Goal: Task Accomplishment & Management: Complete application form

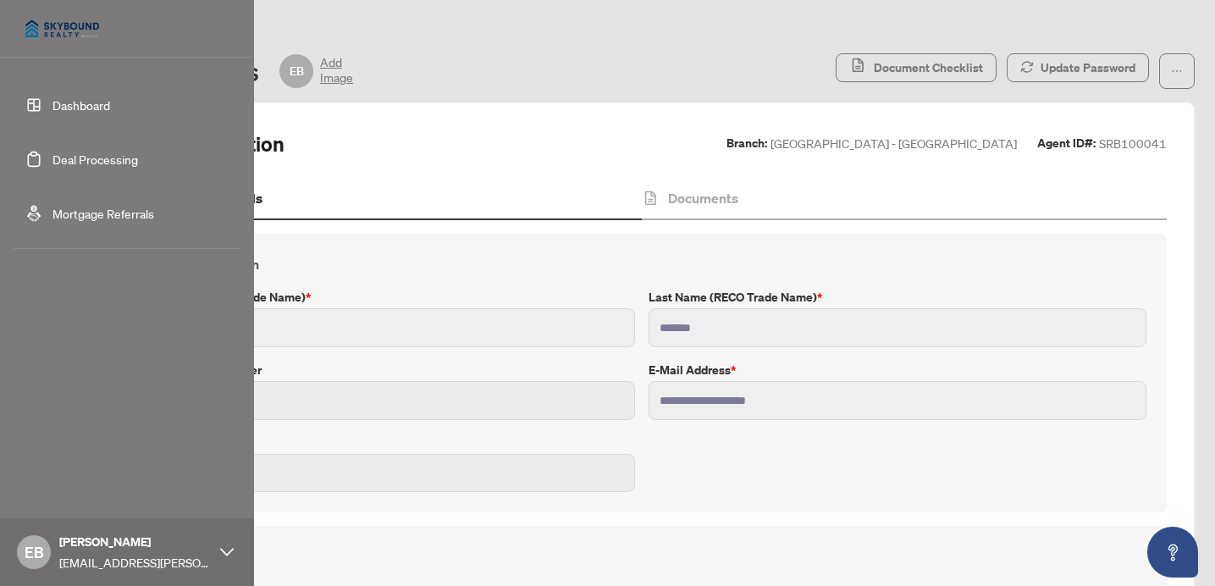
click at [73, 103] on link "Dashboard" at bounding box center [82, 104] width 58 height 15
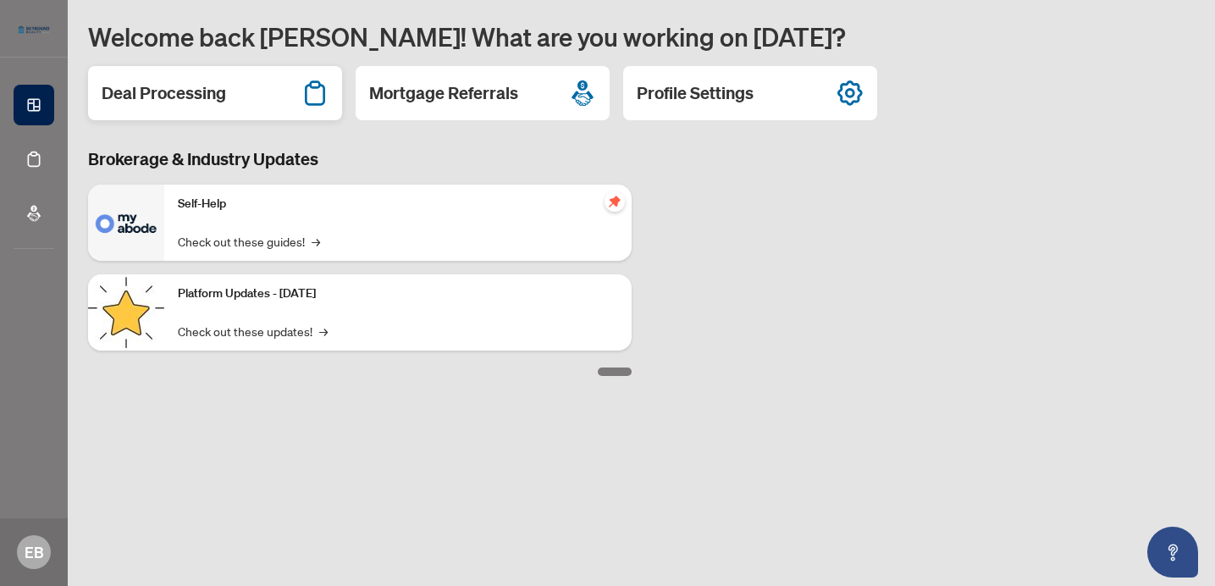
click at [208, 89] on h2 "Deal Processing" at bounding box center [164, 93] width 124 height 24
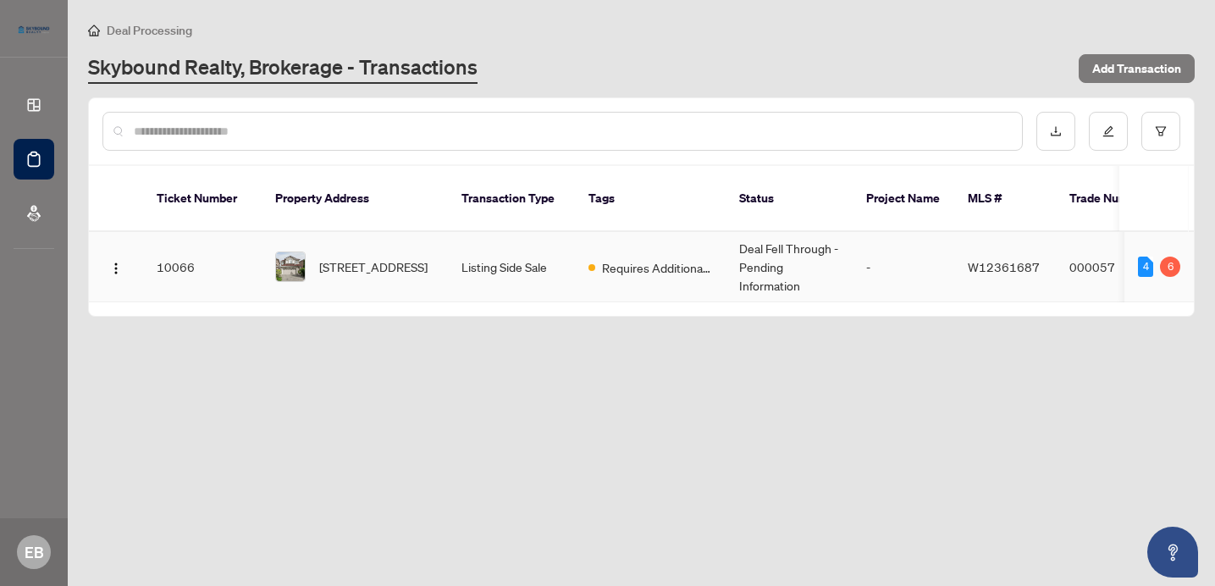
click at [456, 247] on td "Listing Side Sale" at bounding box center [511, 267] width 127 height 70
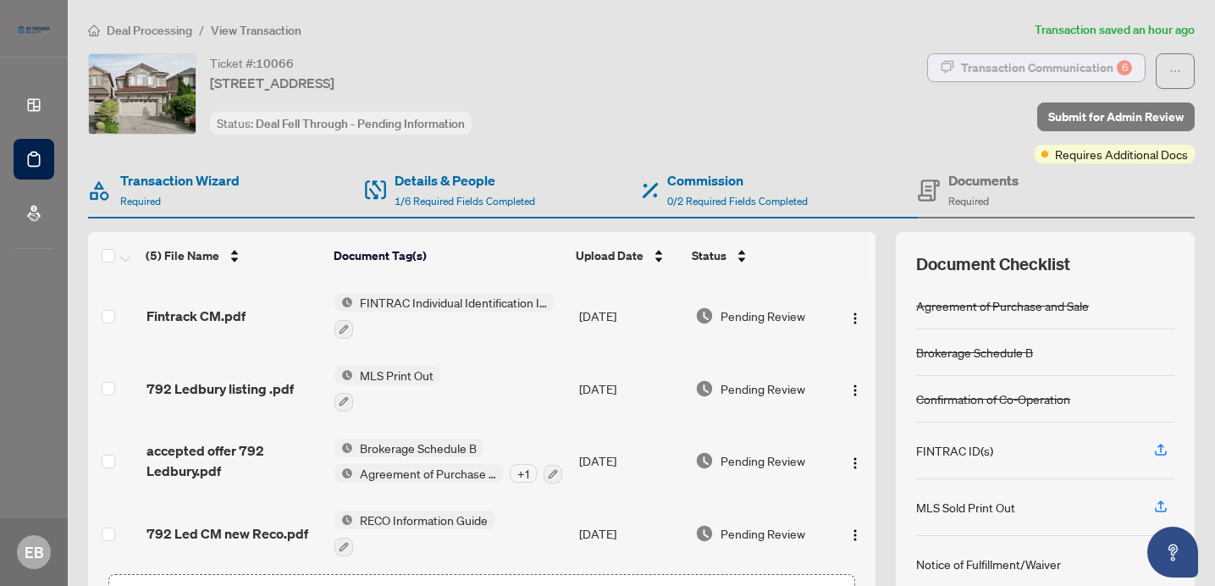
click at [994, 59] on div "Transaction Communication 6" at bounding box center [1046, 67] width 171 height 27
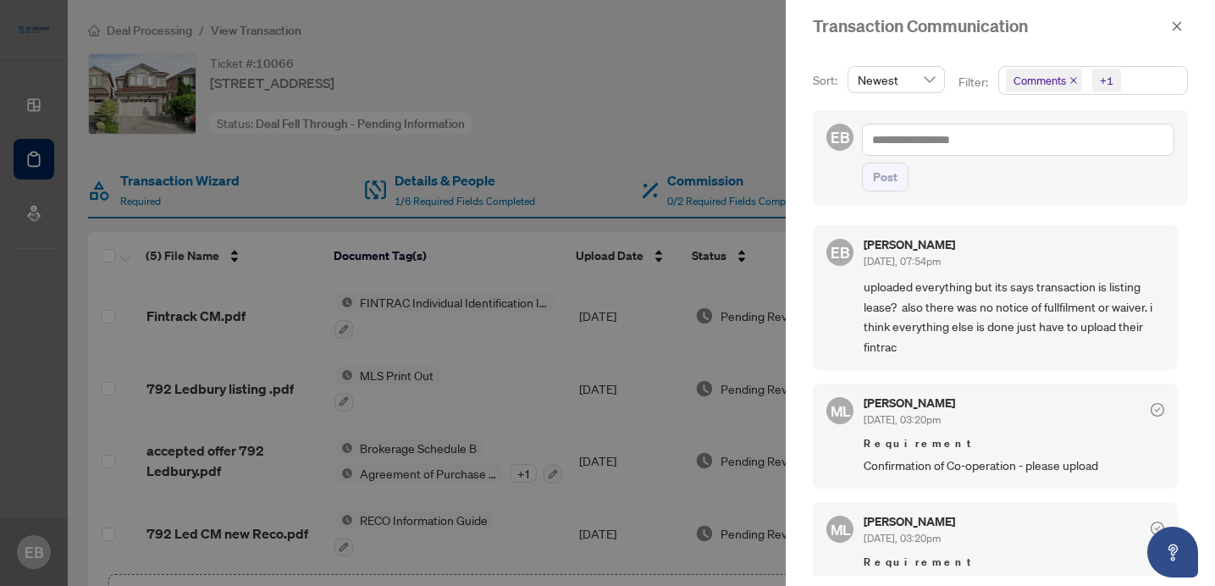
click at [749, 112] on div at bounding box center [607, 293] width 1215 height 586
click at [1180, 21] on icon "close" at bounding box center [1177, 26] width 12 height 12
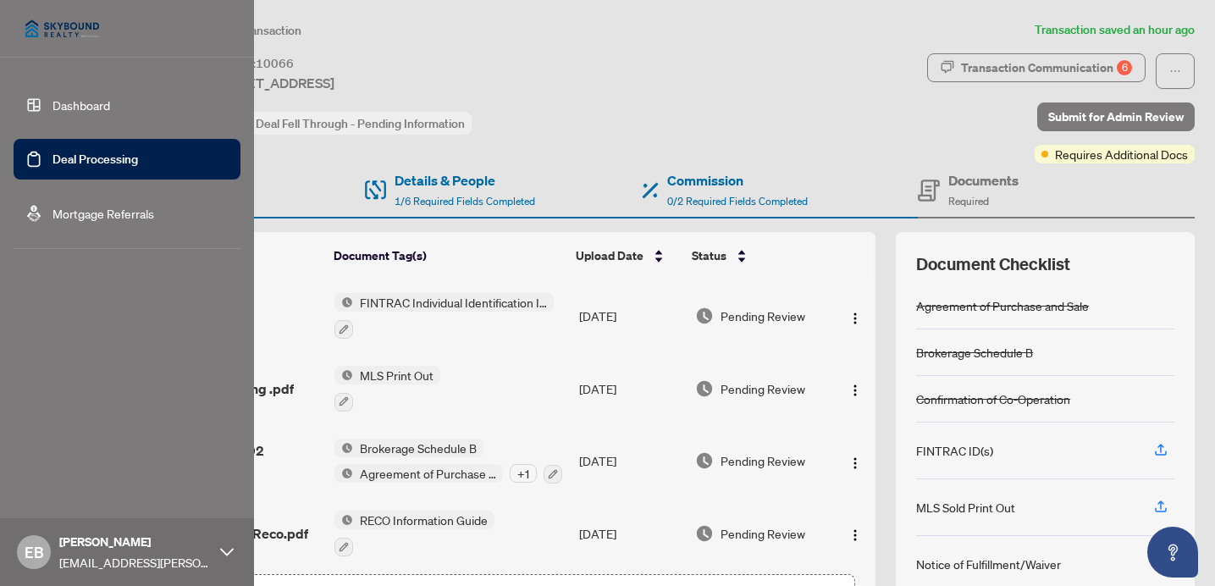
click at [100, 103] on link "Dashboard" at bounding box center [82, 104] width 58 height 15
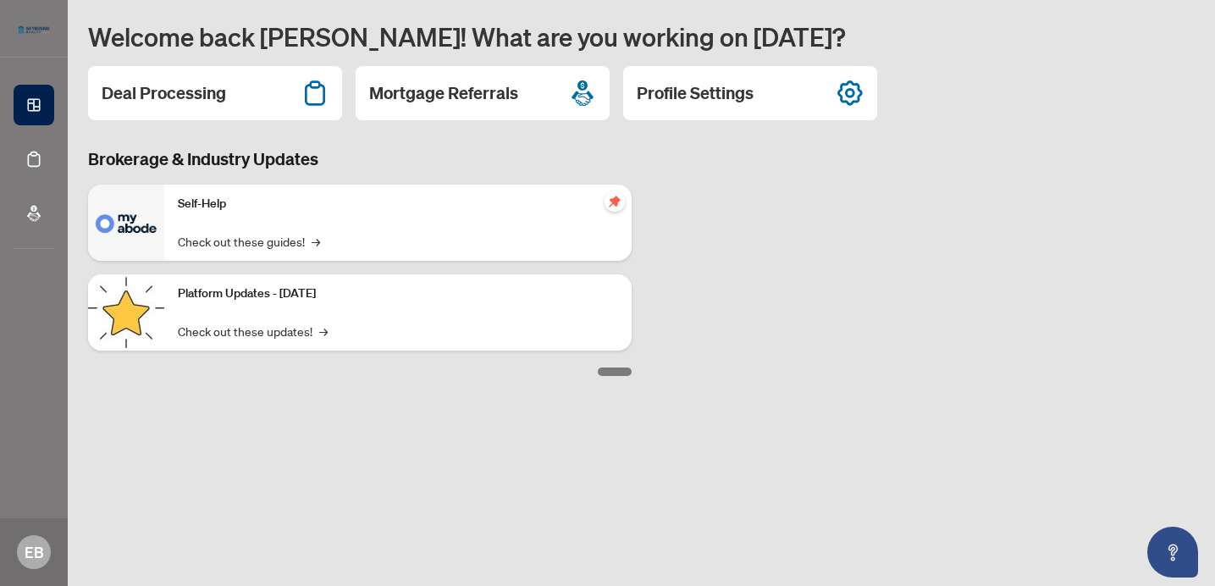
click at [233, 215] on div "Self-Help Check out these guides! →" at bounding box center [397, 223] width 467 height 76
click at [235, 241] on link "Check out these guides! →" at bounding box center [249, 241] width 142 height 19
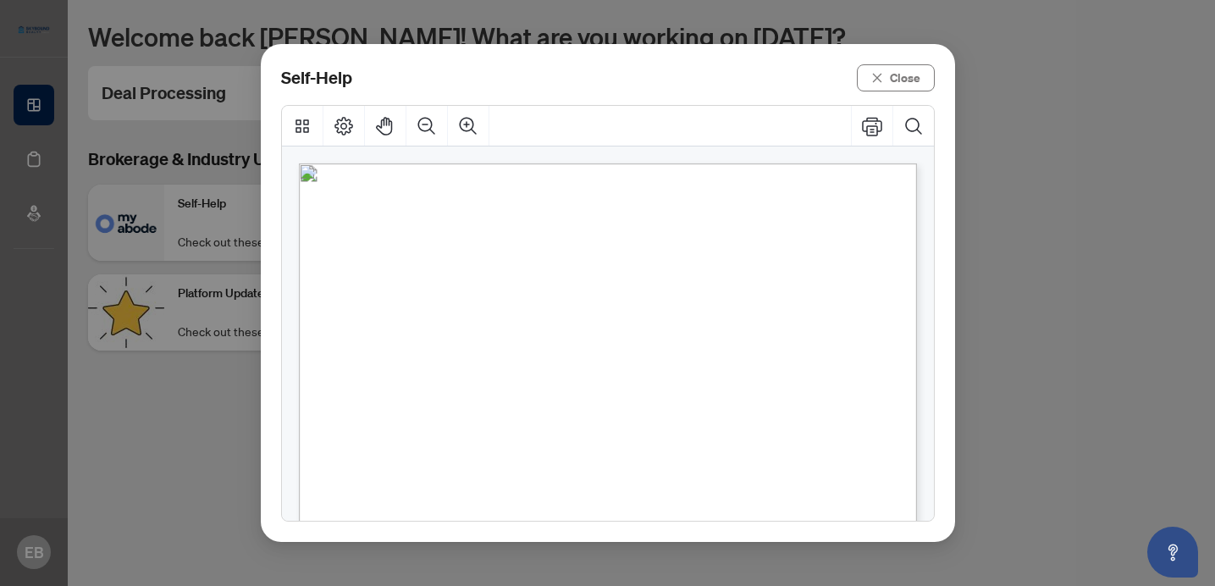
click at [577, 291] on span "How to upload a listing transaction" at bounding box center [532, 291] width 247 height 19
click at [904, 80] on span "Close" at bounding box center [905, 77] width 30 height 27
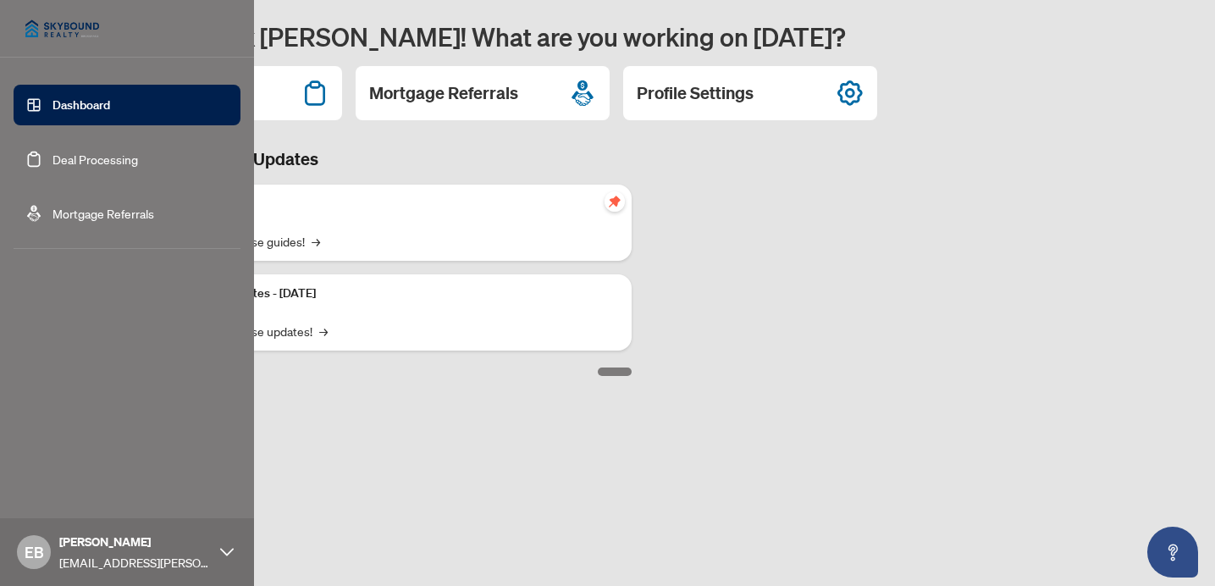
click at [53, 111] on link "Dashboard" at bounding box center [82, 104] width 58 height 15
click at [72, 113] on link "Dashboard" at bounding box center [82, 104] width 58 height 15
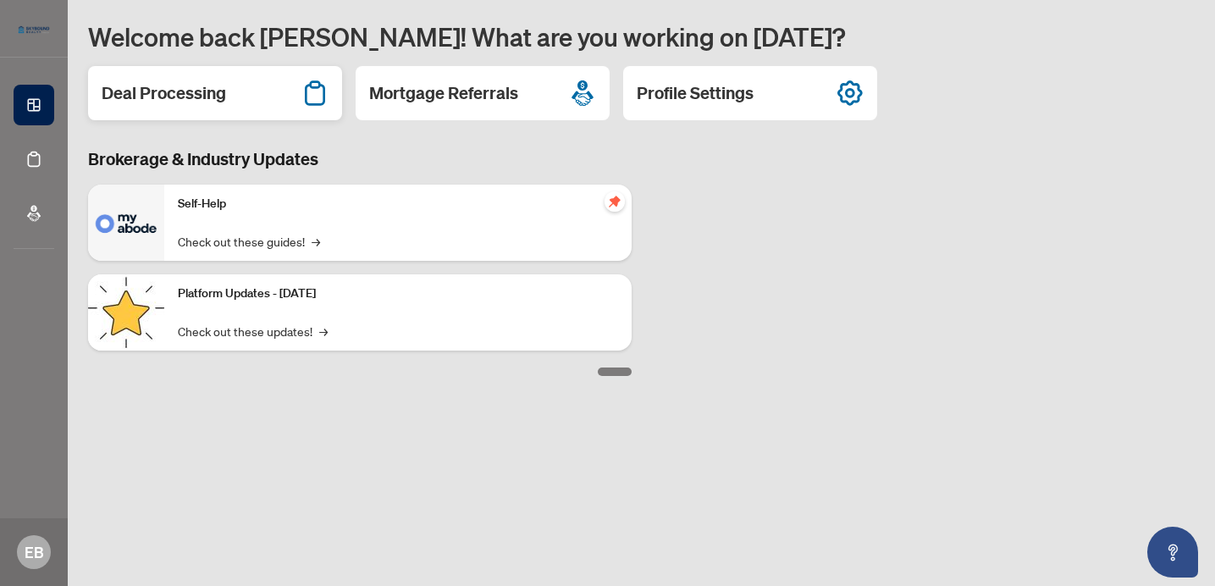
click at [144, 91] on h2 "Deal Processing" at bounding box center [164, 93] width 124 height 24
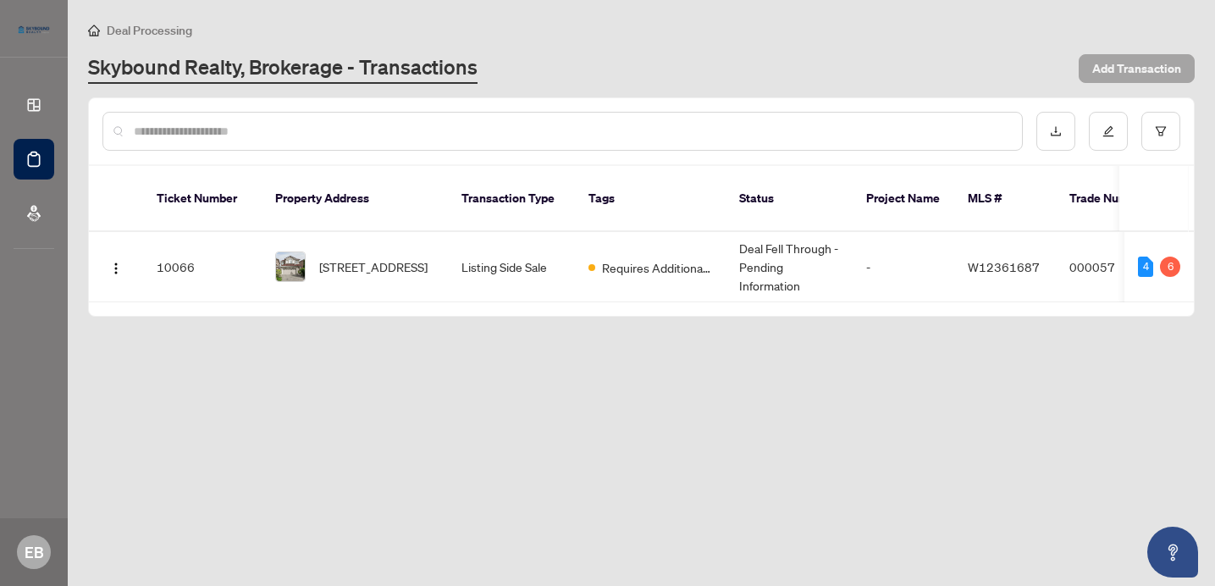
click at [1140, 63] on span "Add Transaction" at bounding box center [1136, 68] width 89 height 27
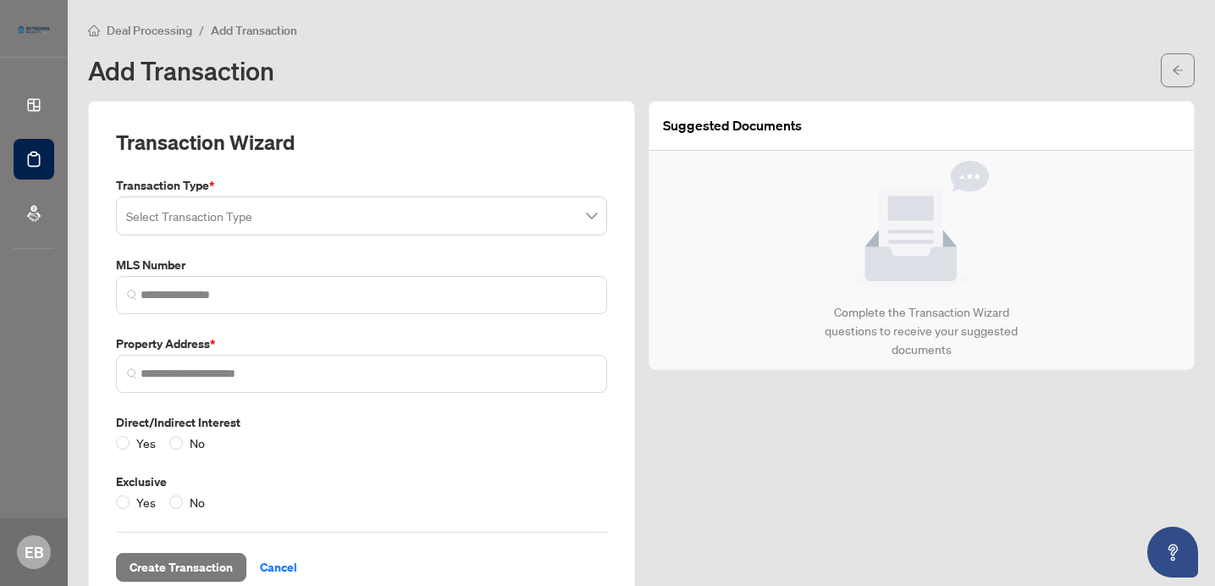
click at [588, 215] on span at bounding box center [361, 216] width 471 height 32
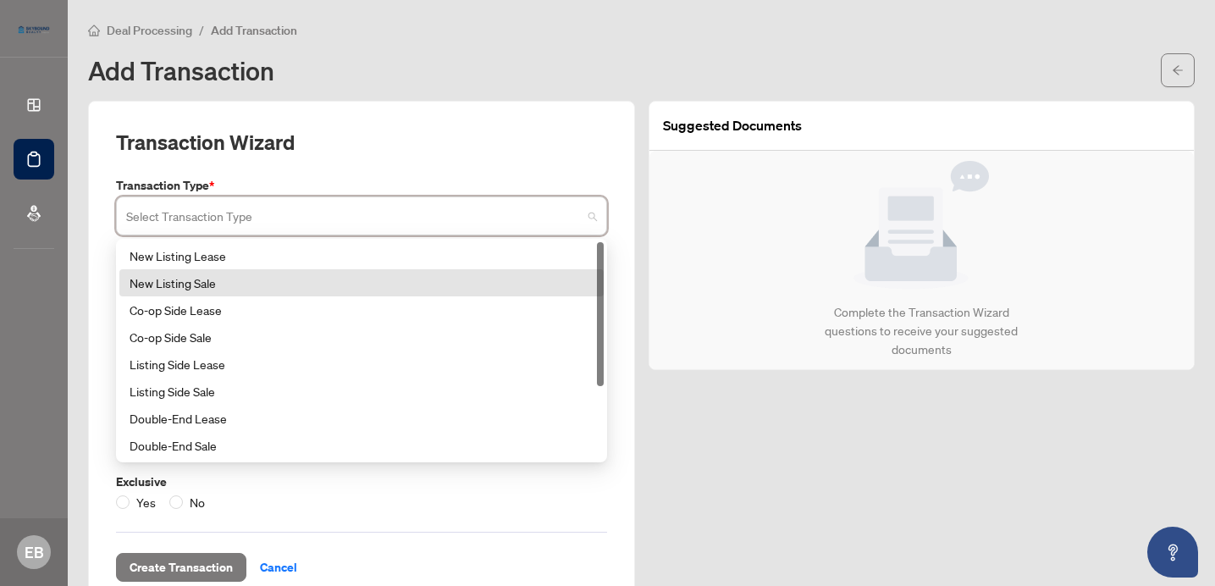
click at [440, 277] on div "New Listing Sale" at bounding box center [362, 283] width 464 height 19
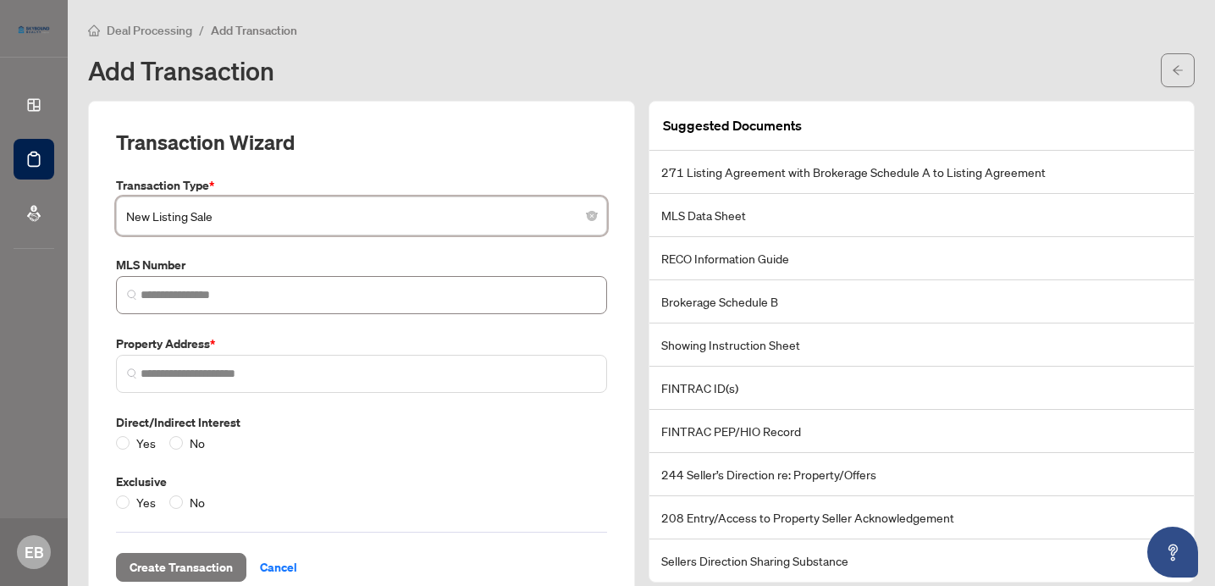
click at [445, 282] on span at bounding box center [361, 295] width 491 height 38
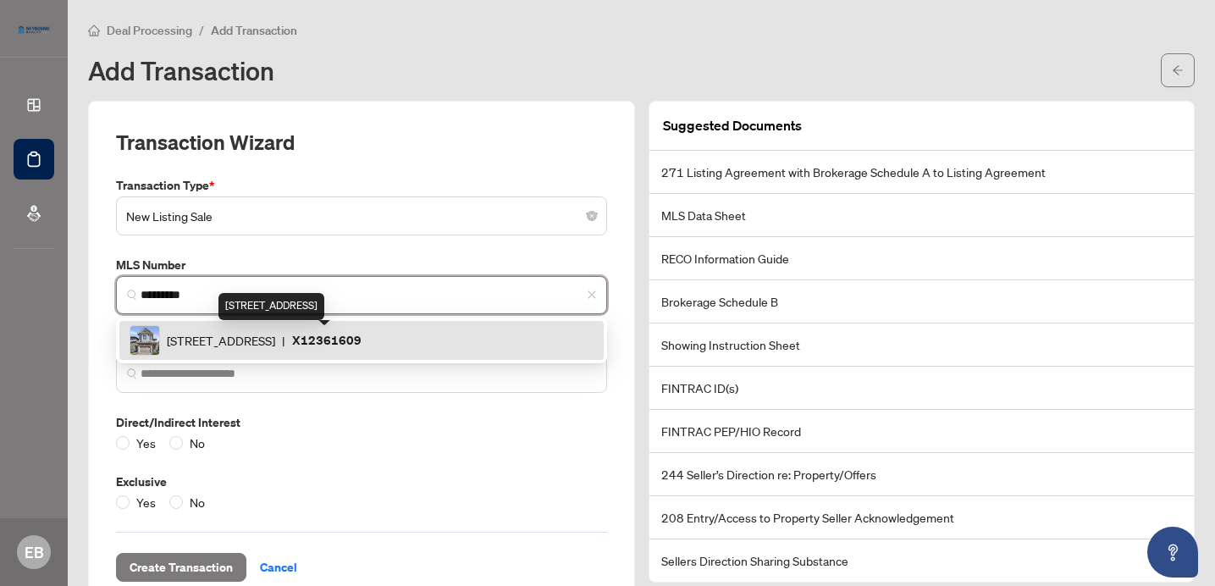
click at [275, 335] on span "[STREET_ADDRESS]" at bounding box center [221, 340] width 108 height 19
type input "*********"
type input "**********"
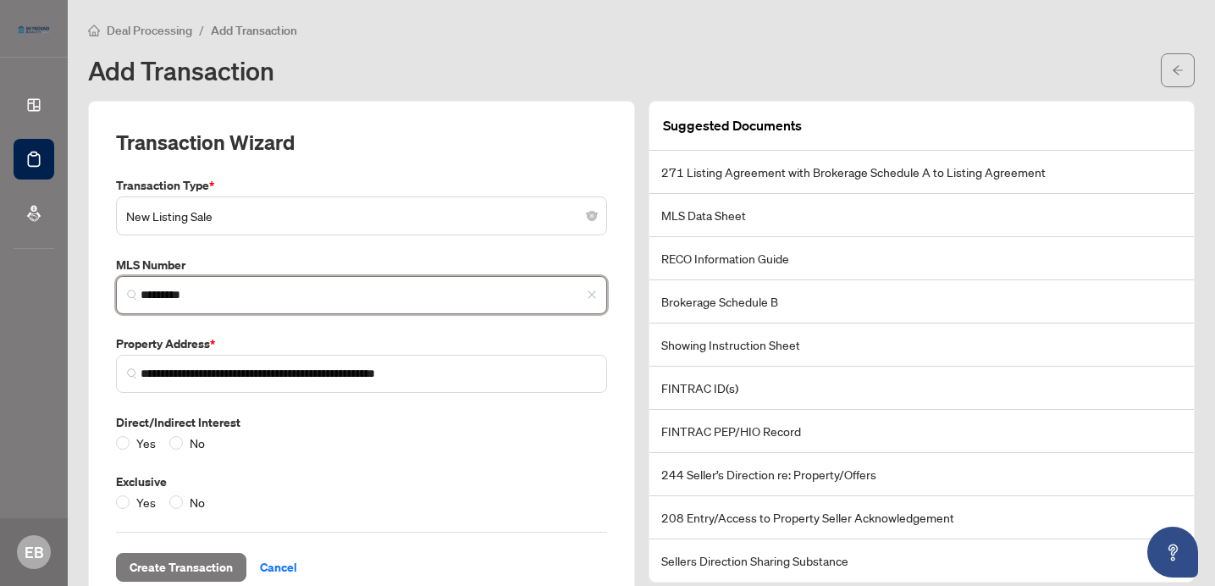
scroll to position [43, 0]
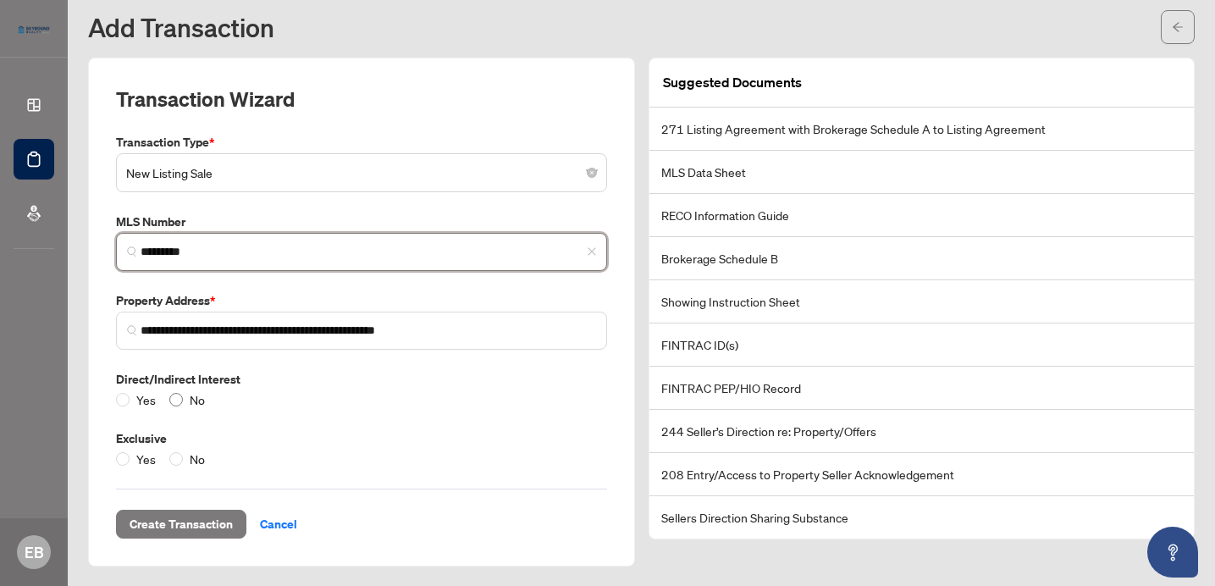
type input "*********"
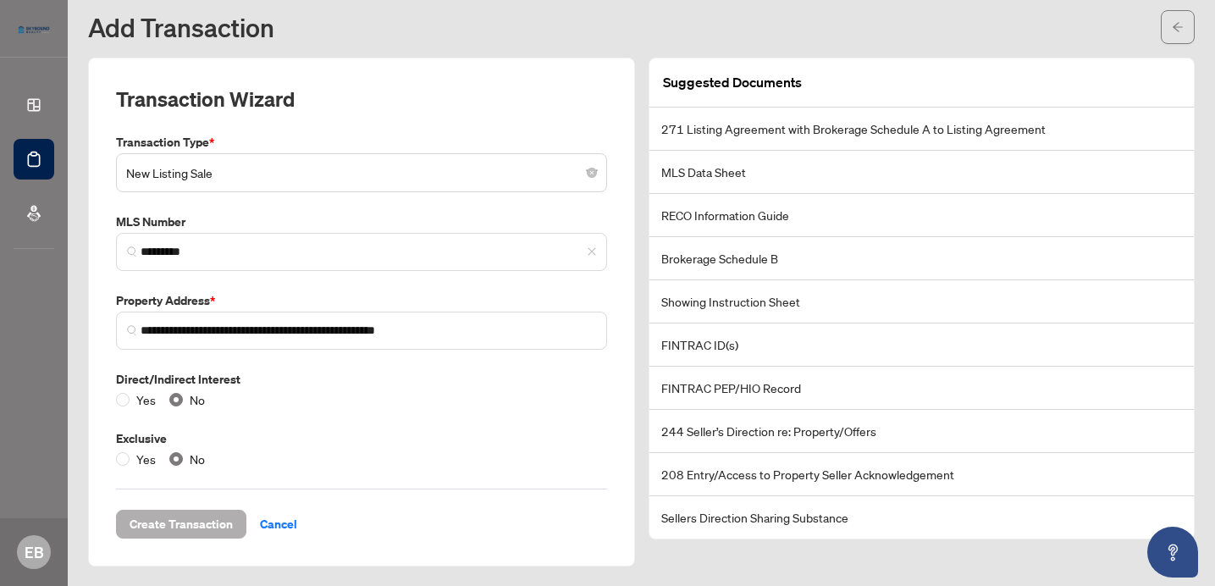
click at [191, 524] on span "Create Transaction" at bounding box center [181, 524] width 103 height 27
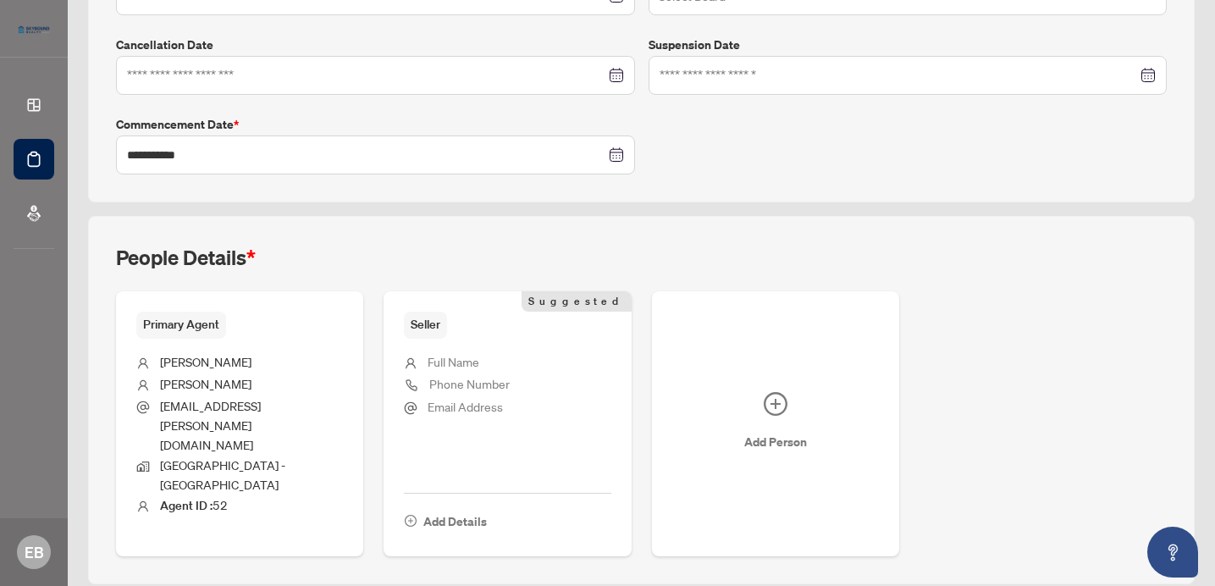
scroll to position [435, 0]
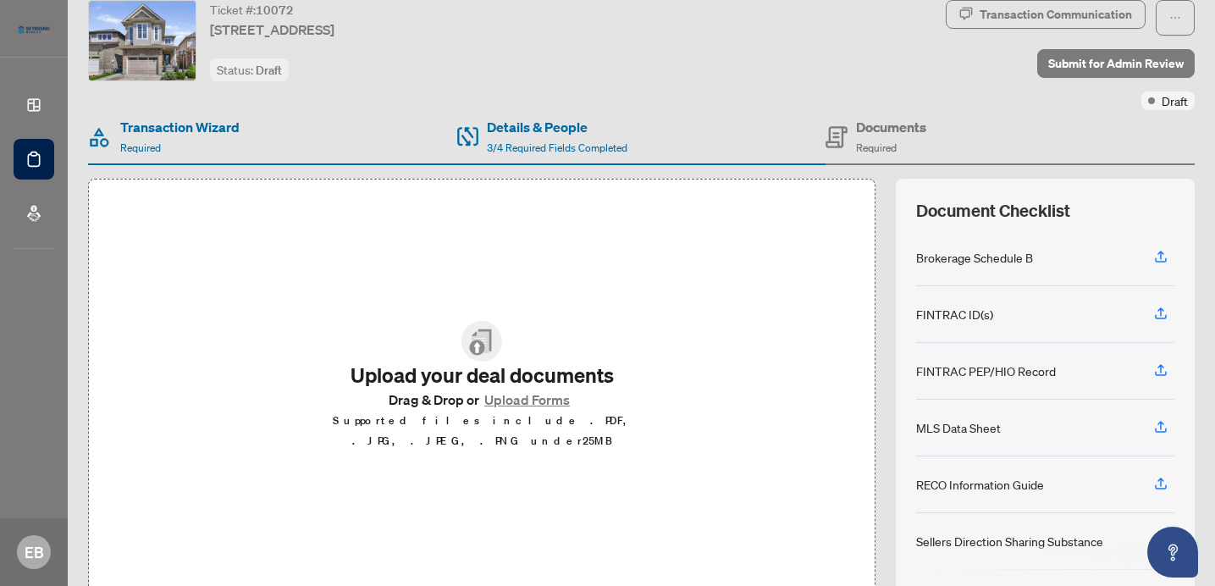
scroll to position [122, 0]
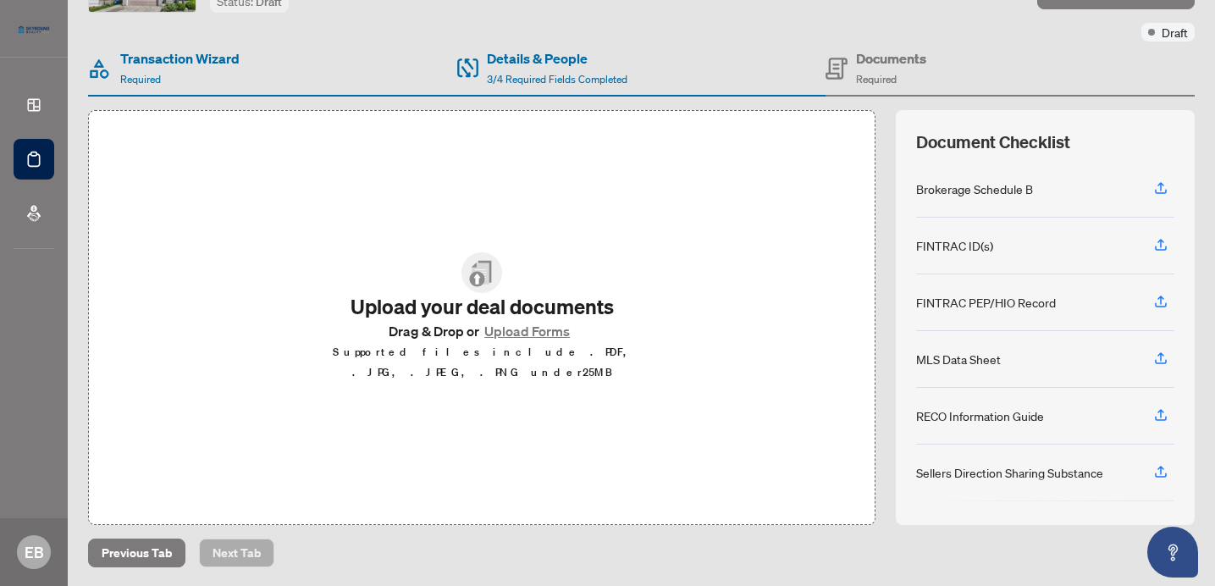
click at [521, 341] on button "Upload Forms" at bounding box center [527, 331] width 96 height 22
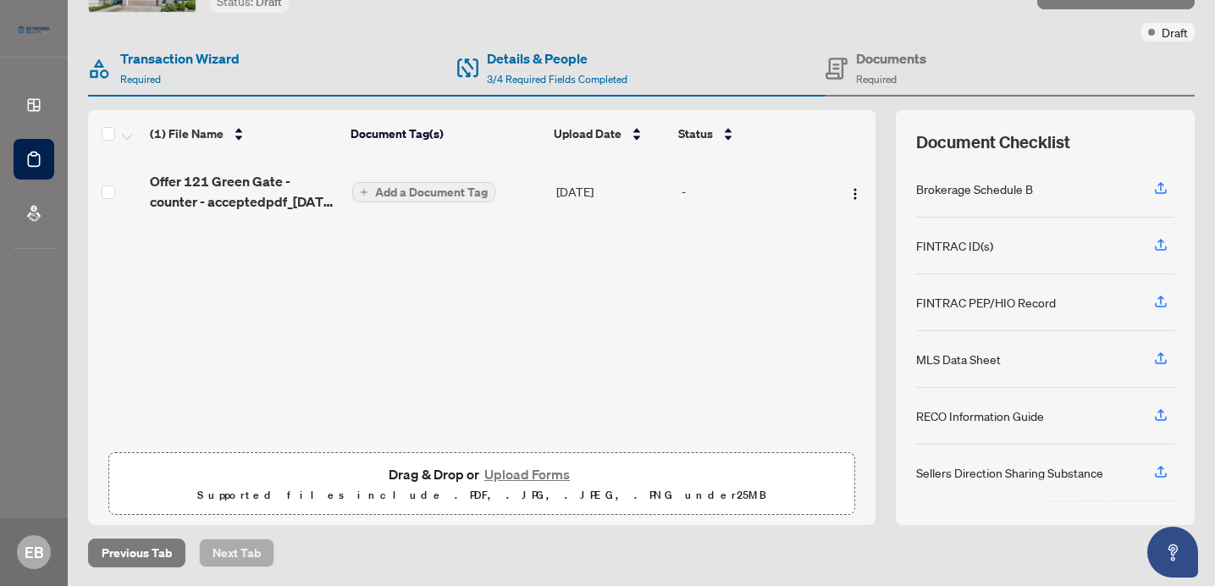
click at [384, 186] on span "Add a Document Tag" at bounding box center [431, 192] width 113 height 12
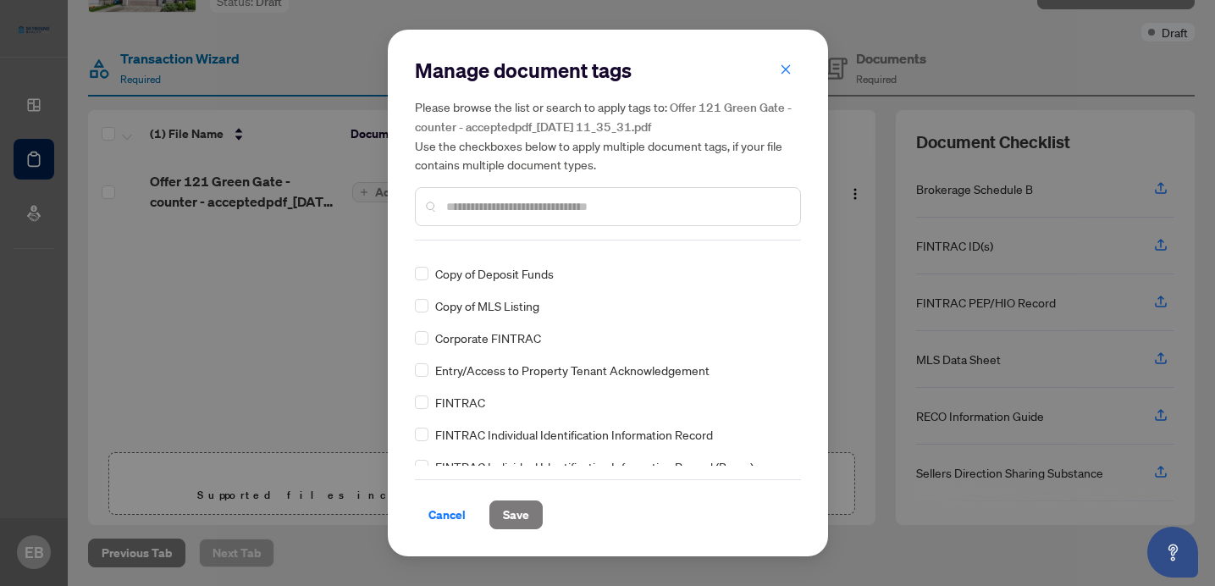
scroll to position [817, 0]
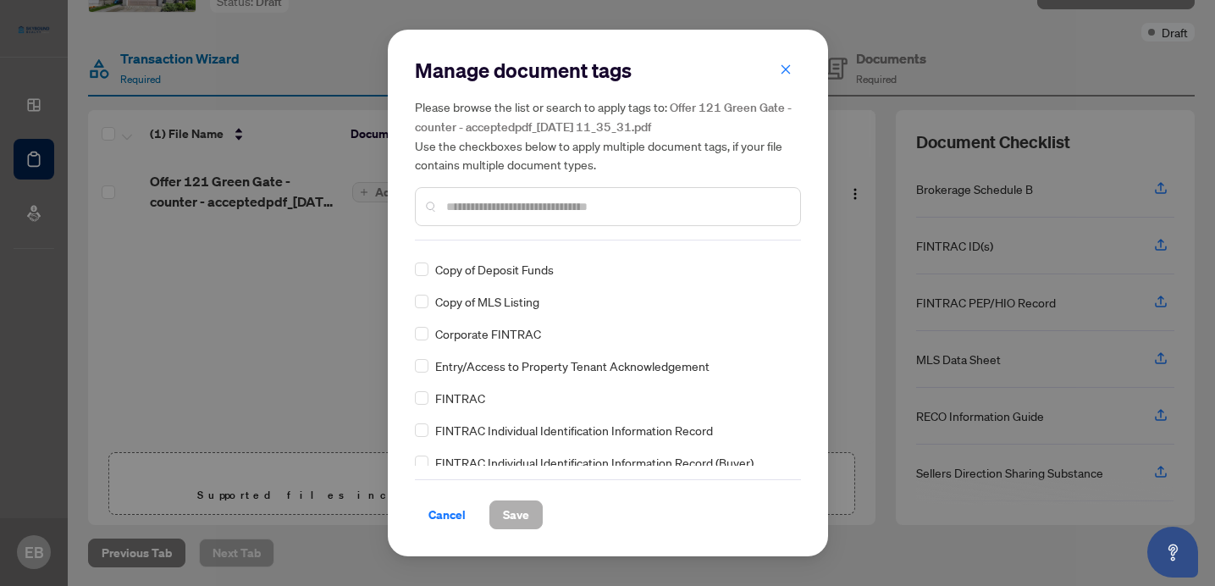
click at [510, 515] on span "Save" at bounding box center [516, 514] width 26 height 27
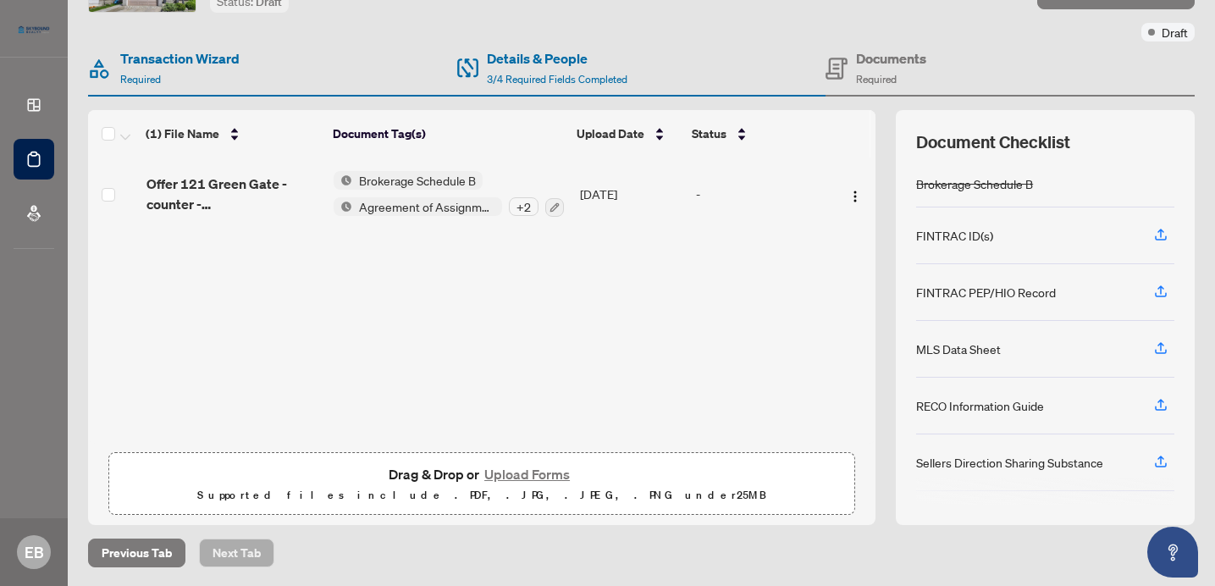
click at [447, 203] on span "Agreement of Assignment of Purchase and Sale" at bounding box center [427, 206] width 150 height 19
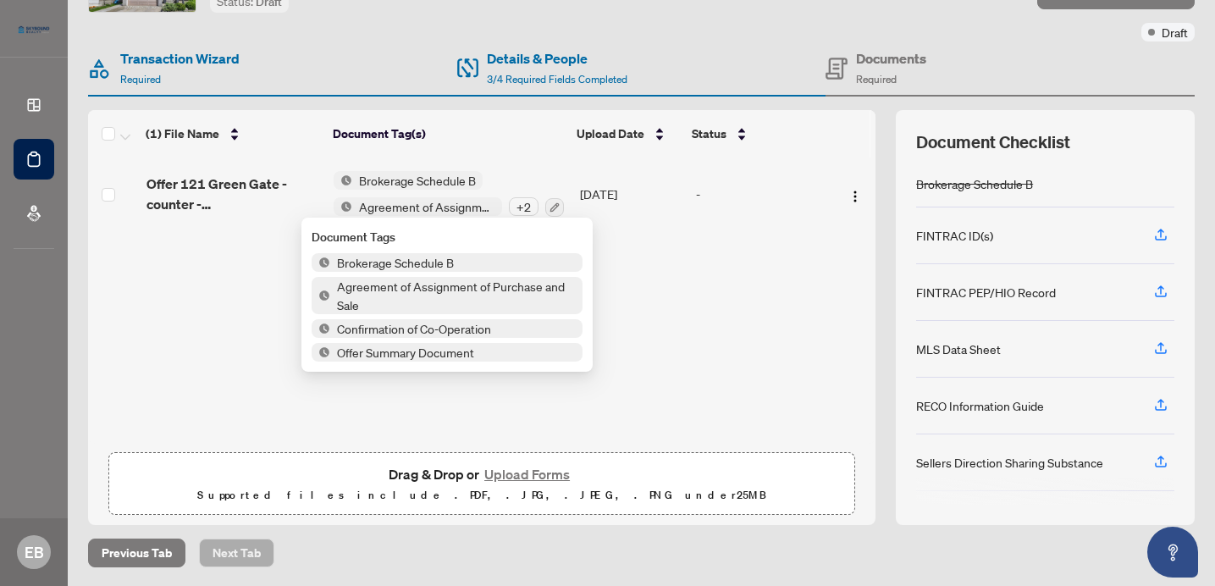
click at [427, 293] on span "Agreement of Assignment of Purchase and Sale" at bounding box center [456, 295] width 252 height 37
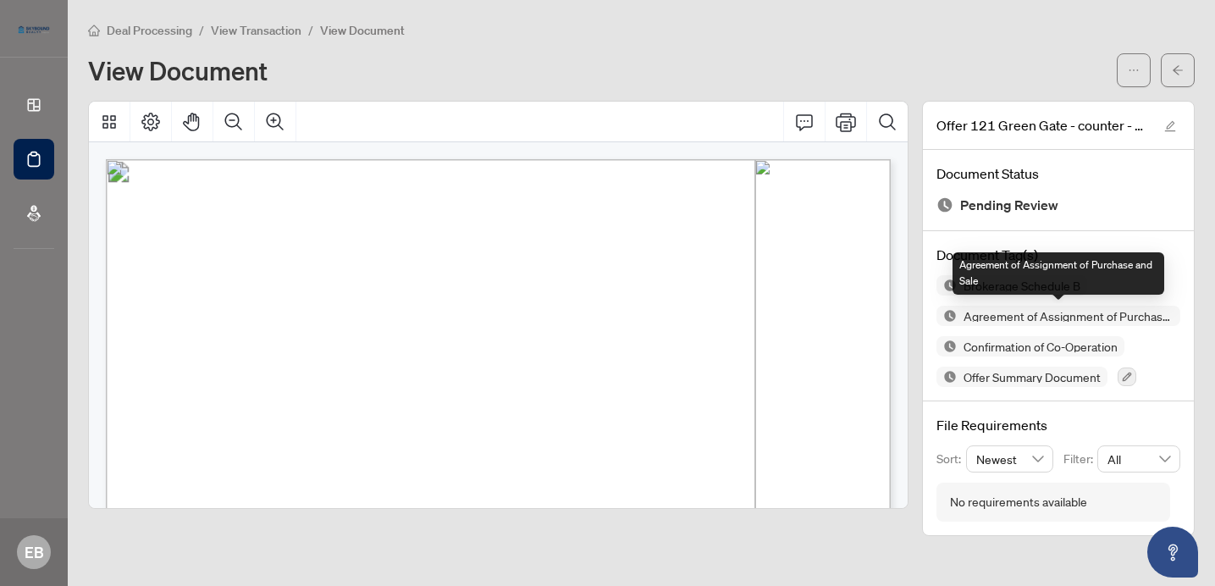
click at [1029, 274] on div "Agreement of Assignment of Purchase and Sale" at bounding box center [1059, 273] width 212 height 42
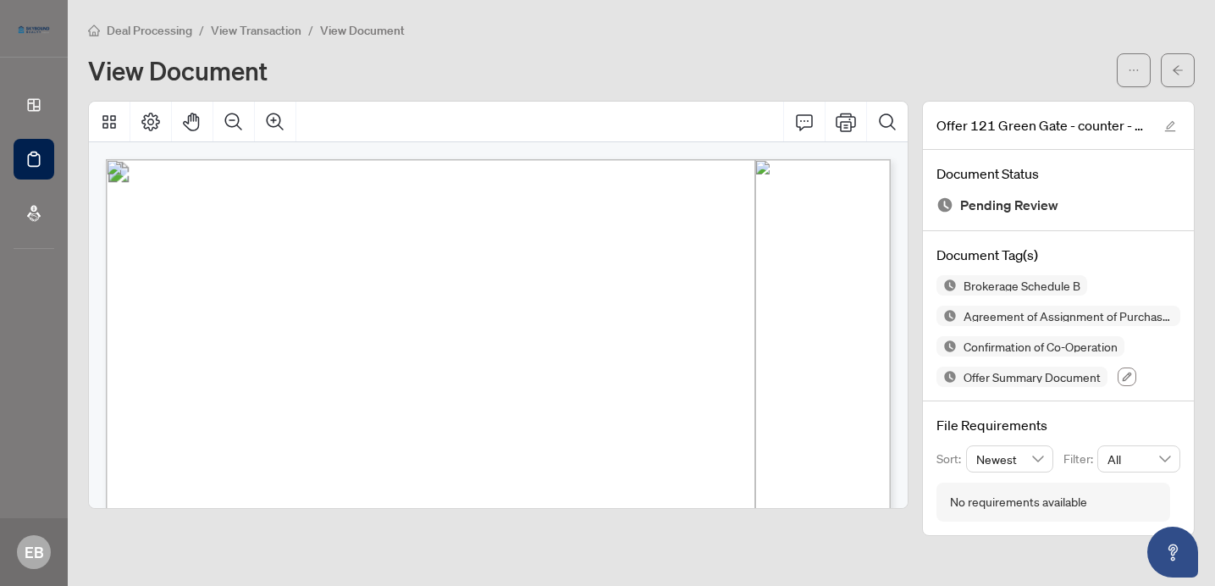
click at [1128, 377] on icon "button" at bounding box center [1127, 377] width 9 height 9
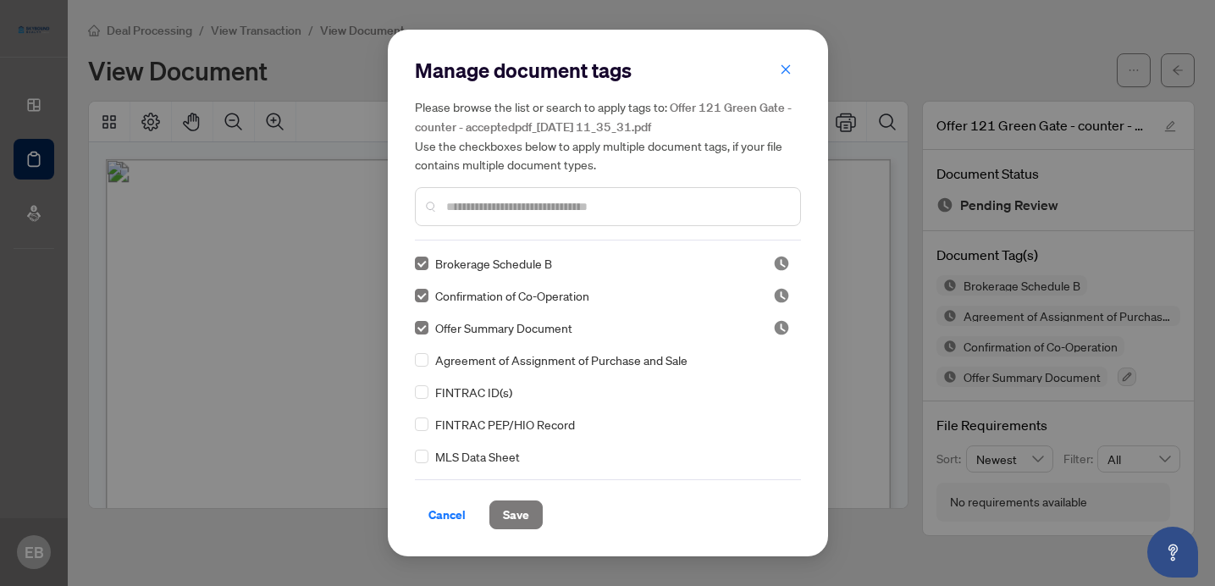
click at [434, 351] on div "Agreement of Assignment of Purchase and Sale" at bounding box center [603, 360] width 376 height 19
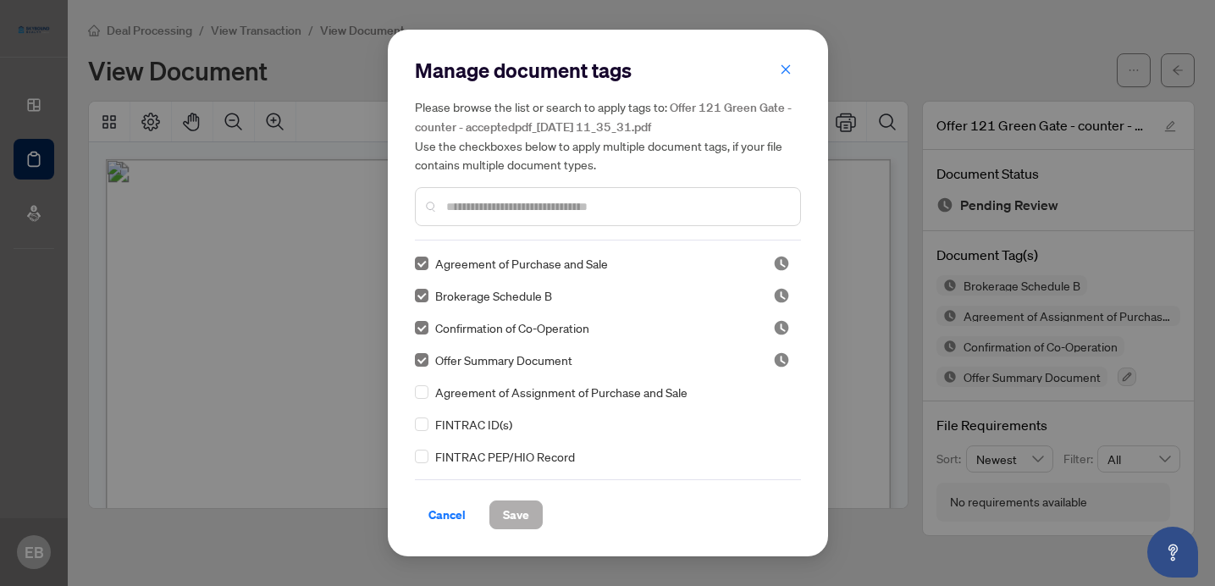
click at [516, 506] on span "Save" at bounding box center [516, 514] width 26 height 27
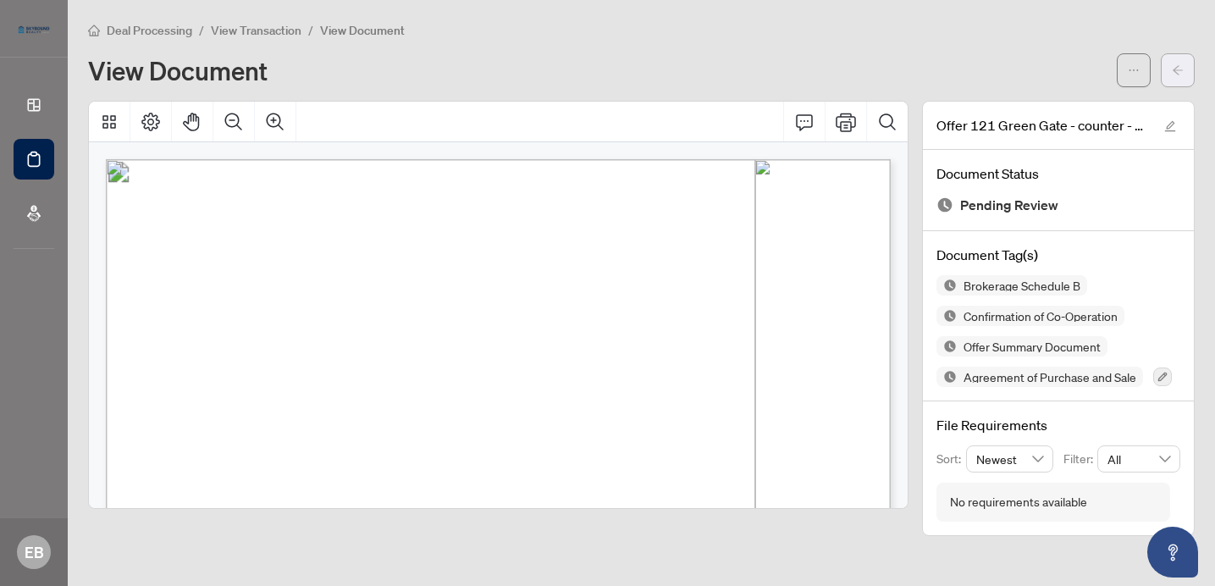
click at [1174, 70] on icon "arrow-left" at bounding box center [1178, 70] width 12 height 12
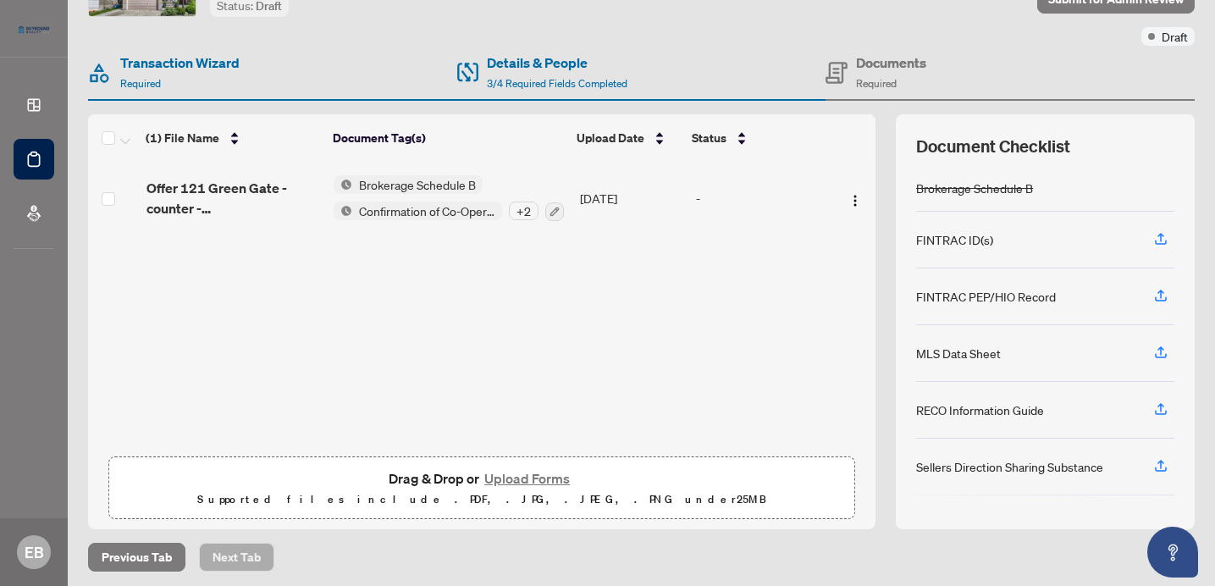
scroll to position [122, 0]
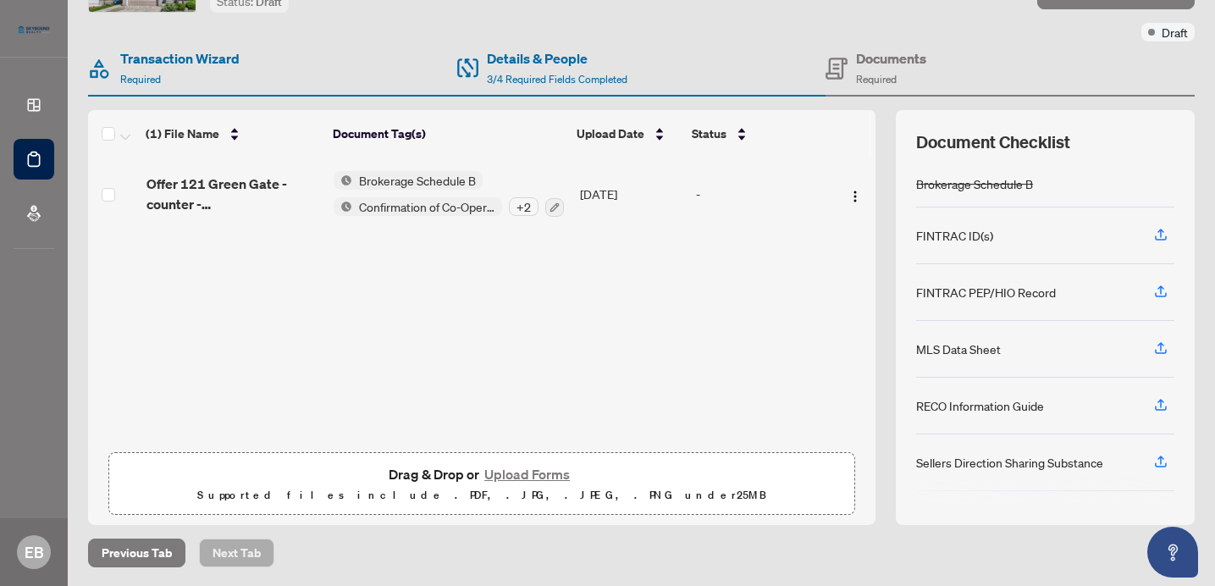
click at [532, 469] on button "Upload Forms" at bounding box center [527, 474] width 96 height 22
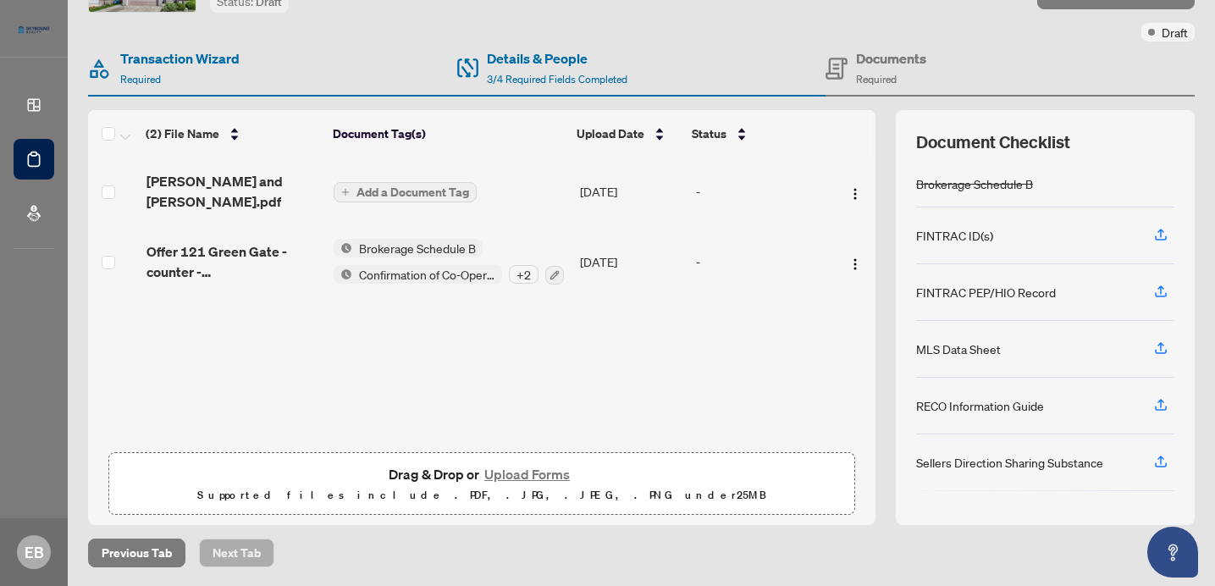
click at [442, 191] on span "Add a Document Tag" at bounding box center [413, 192] width 113 height 12
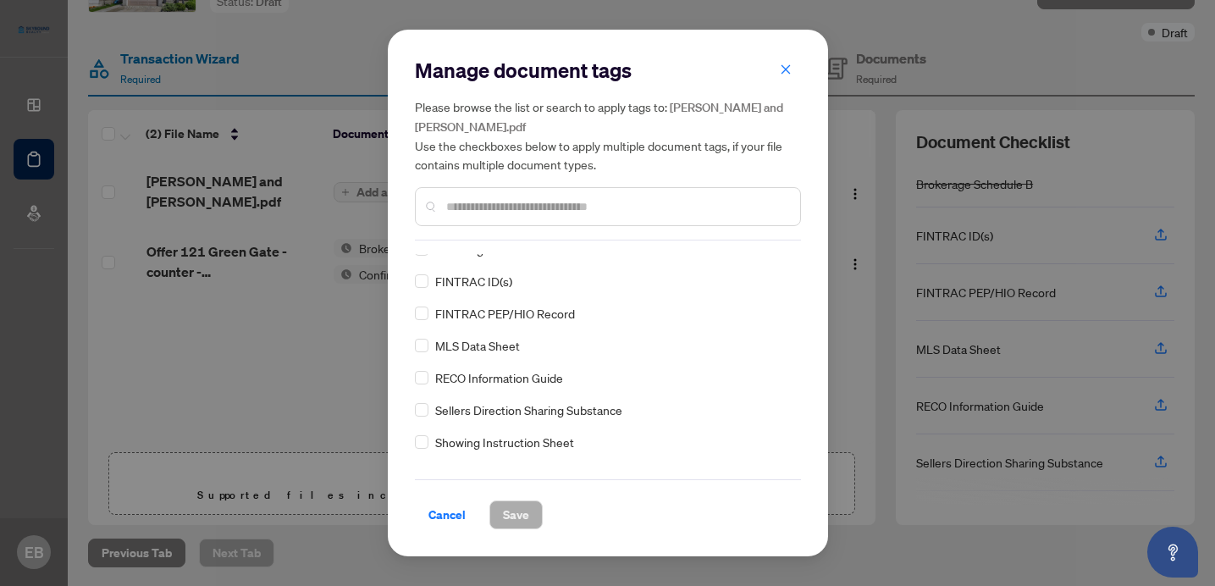
scroll to position [0, 0]
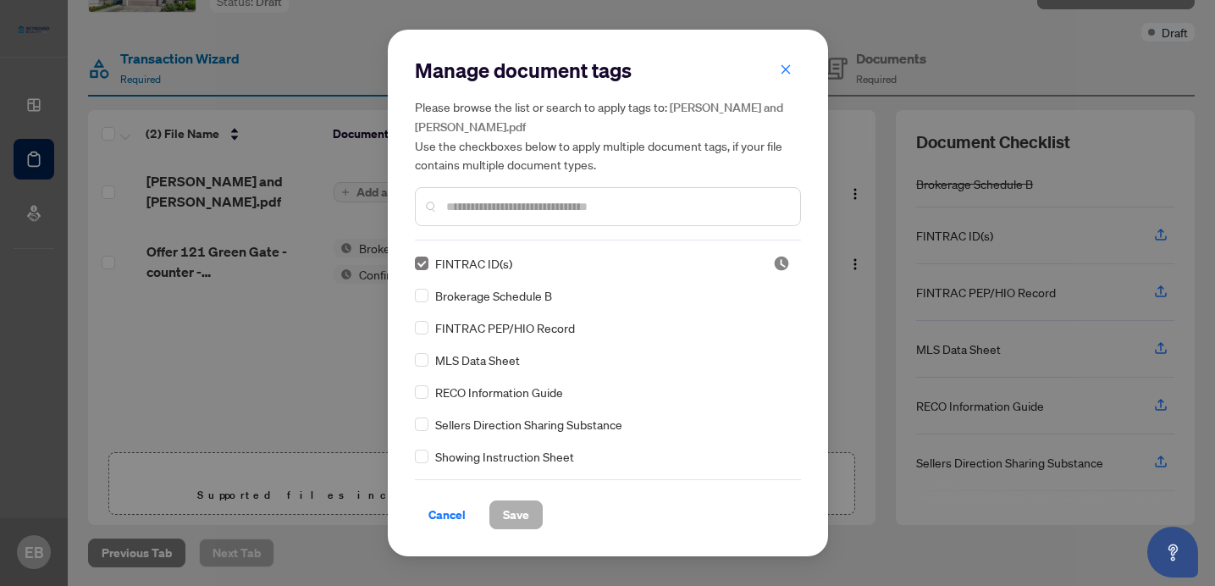
click at [515, 512] on span "Save" at bounding box center [516, 514] width 26 height 27
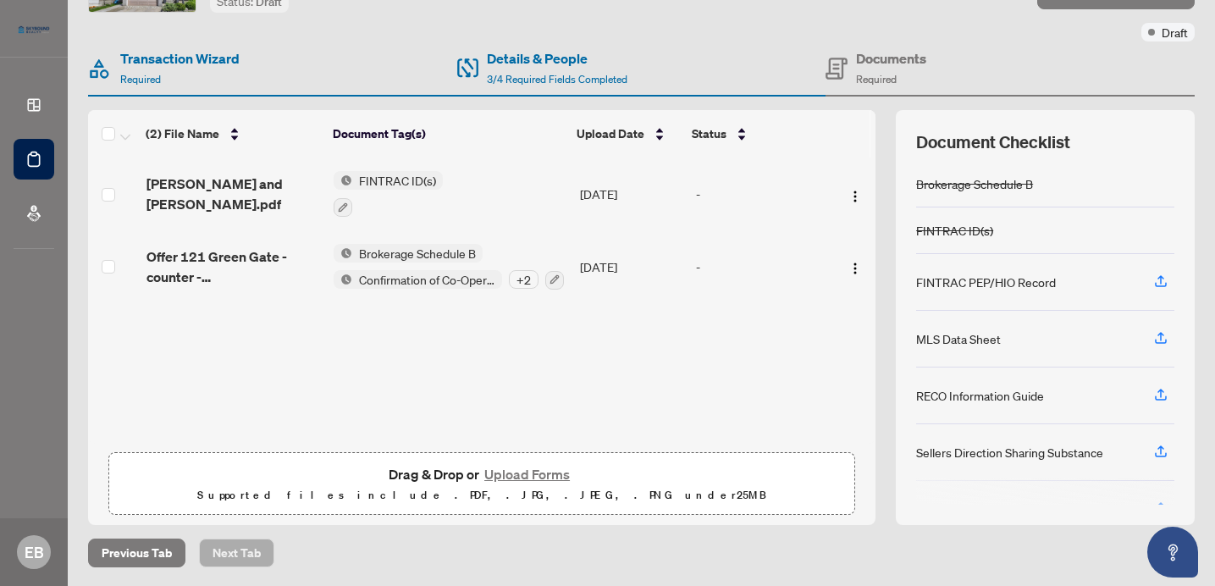
click at [519, 473] on button "Upload Forms" at bounding box center [527, 474] width 96 height 22
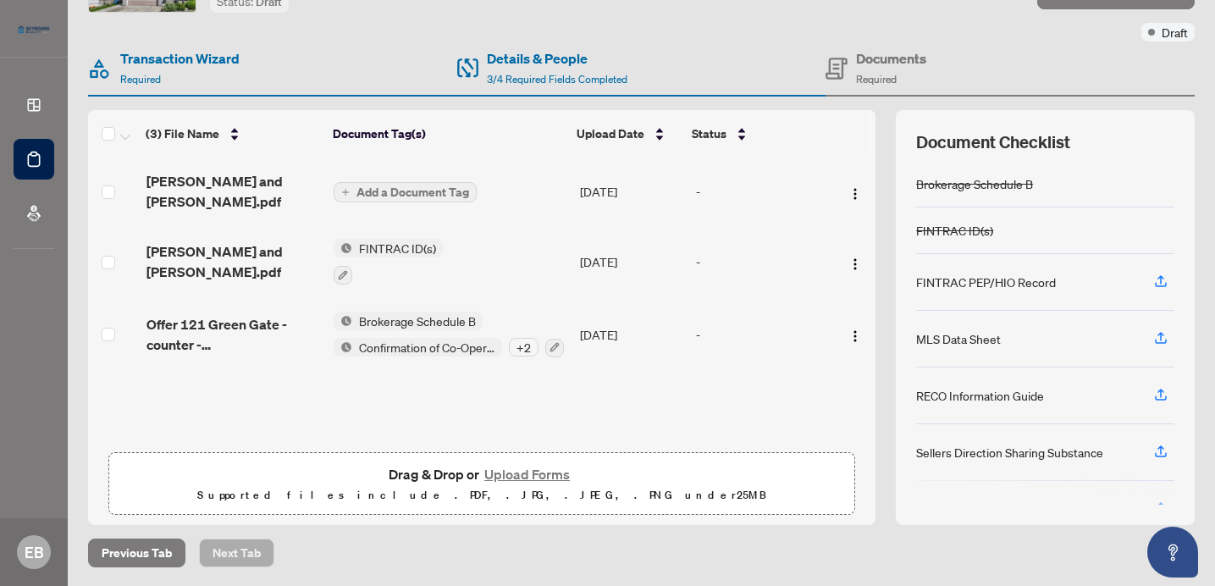
click at [434, 186] on span "Add a Document Tag" at bounding box center [413, 192] width 113 height 12
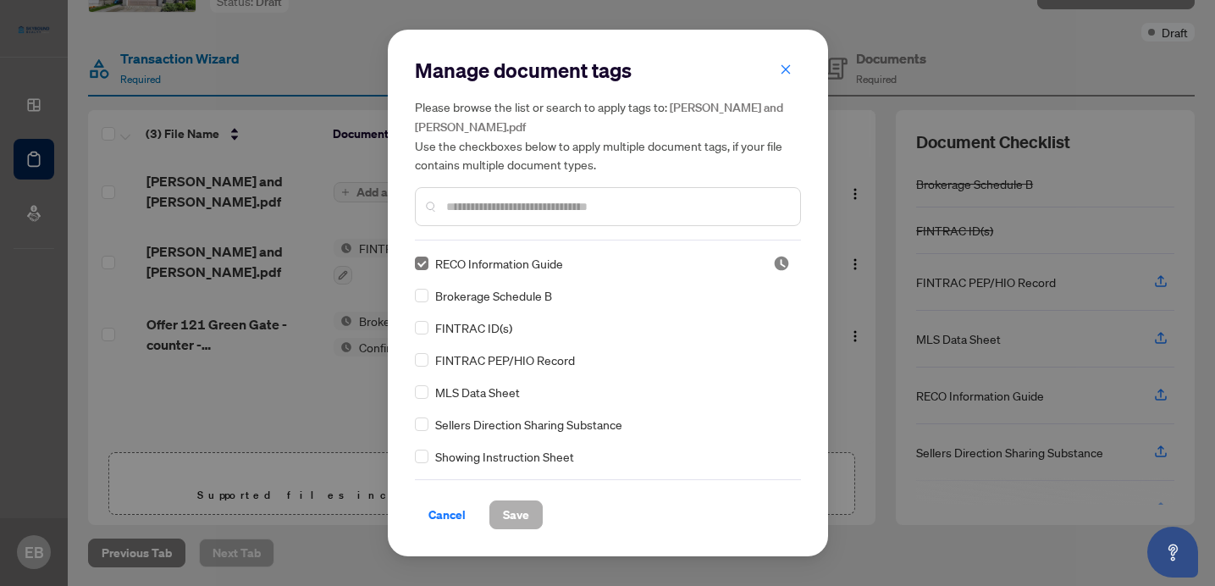
click at [511, 512] on span "Save" at bounding box center [516, 514] width 26 height 27
